Goal: Navigation & Orientation: Find specific page/section

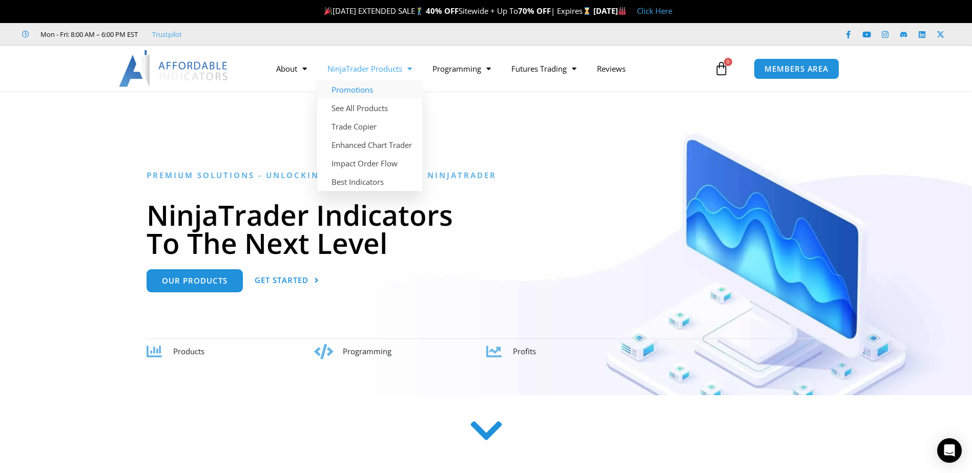
click at [364, 90] on link "Promotions" at bounding box center [369, 89] width 105 height 18
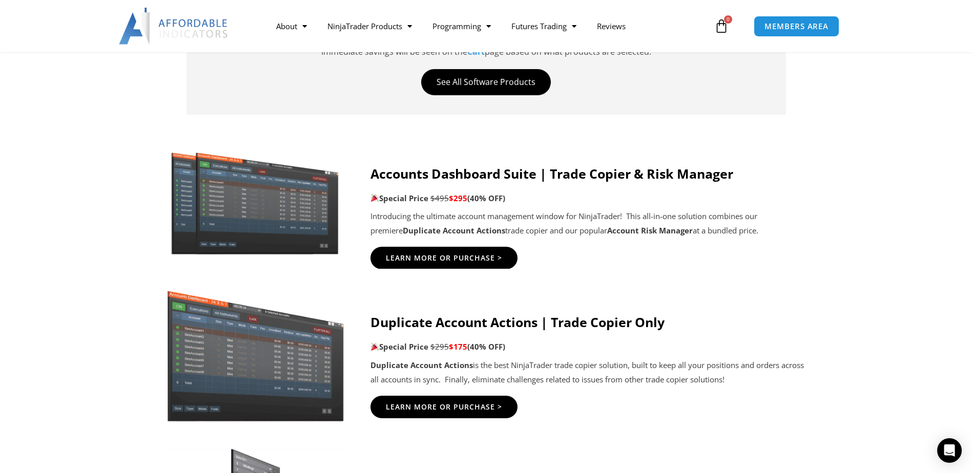
scroll to position [512, 0]
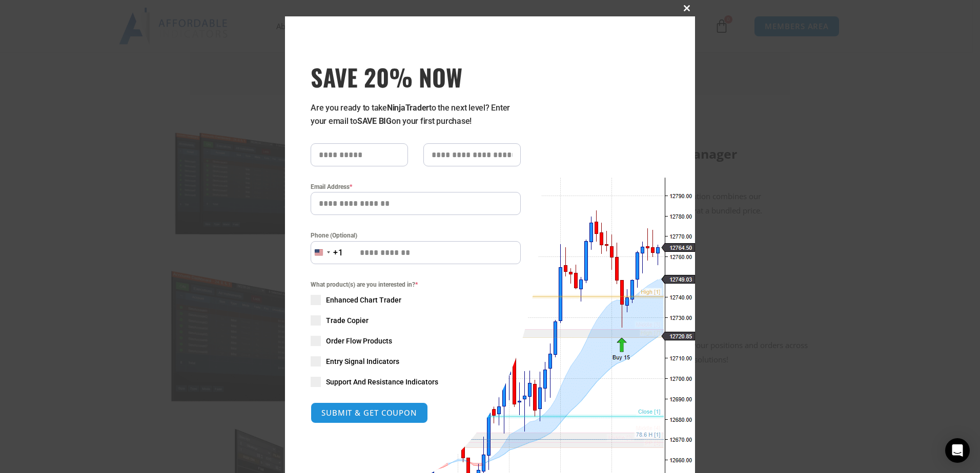
click at [683, 7] on span at bounding box center [686, 8] width 16 height 6
